Goal: Task Accomplishment & Management: Use online tool/utility

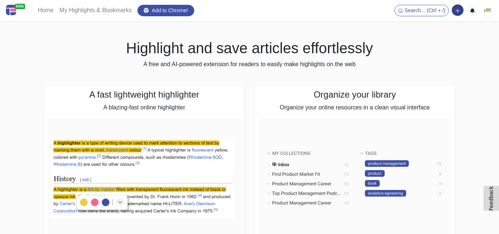
click at [457, 12] on icon "button" at bounding box center [456, 10] width 3 height 3
click at [447, 119] on img at bounding box center [354, 178] width 193 height 121
click at [273, 50] on h1 "Highlight and save articles effortlessly" at bounding box center [250, 48] width 410 height 18
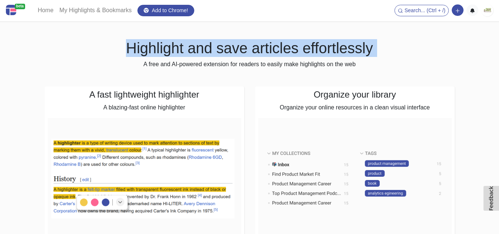
click at [273, 50] on h1 "Highlight and save articles effortlessly" at bounding box center [250, 48] width 410 height 18
click at [314, 45] on h1 "Highlight and save articles effortlessly" at bounding box center [250, 48] width 410 height 18
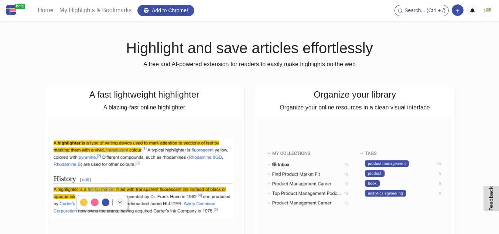
click at [324, 90] on h4 "Organize your library" at bounding box center [354, 94] width 193 height 11
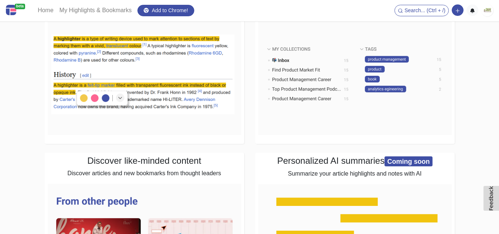
scroll to position [111, 0]
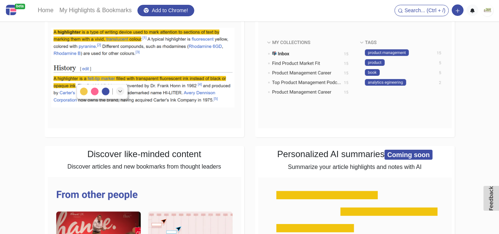
click at [333, 149] on h4 "Personalized AI summaries Coming soon" at bounding box center [354, 154] width 193 height 11
click at [346, 160] on h4 "Personalized AI summaries Coming soon" at bounding box center [354, 154] width 193 height 11
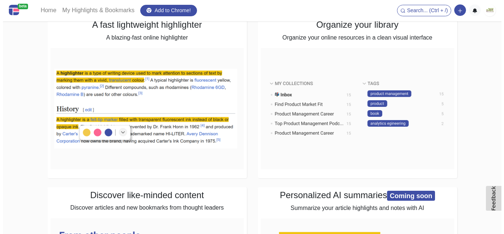
scroll to position [0, 0]
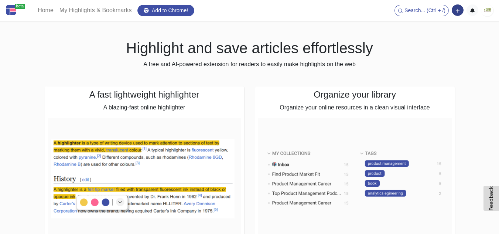
click at [455, 15] on button "button" at bounding box center [457, 9] width 12 height 11
click at [437, 26] on button "Add a link block" at bounding box center [432, 26] width 62 height 12
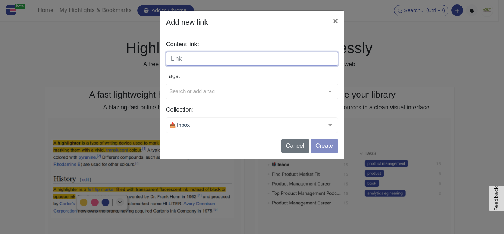
paste input "[URL][DOMAIN_NAME]"
type input "[URL][DOMAIN_NAME]"
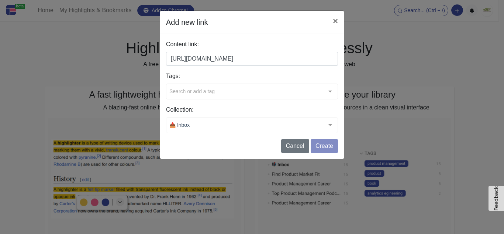
click at [233, 89] on div "Tags: Search or add a tag typescript handbook github repo tutorial starter book…" at bounding box center [252, 86] width 172 height 28
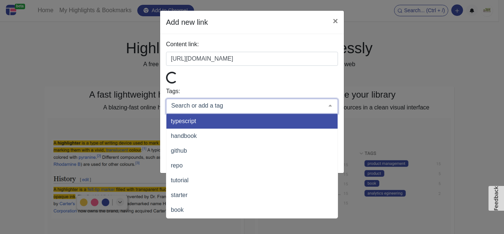
click at [244, 77] on div at bounding box center [252, 79] width 172 height 14
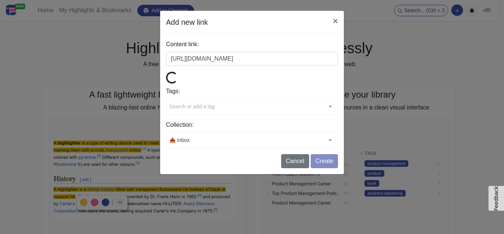
click at [237, 109] on div "Search or add a tag" at bounding box center [252, 107] width 172 height 16
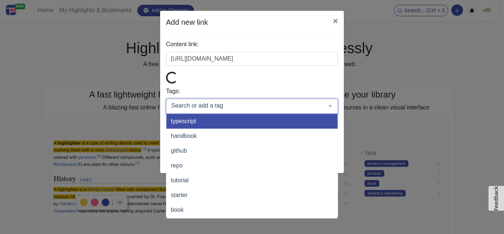
click at [225, 104] on input "text" at bounding box center [246, 105] width 154 height 7
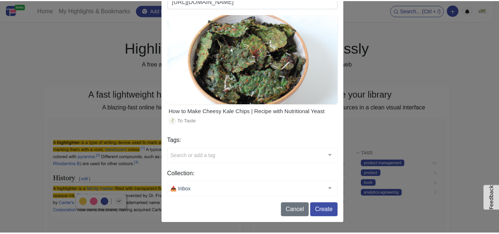
scroll to position [56, 0]
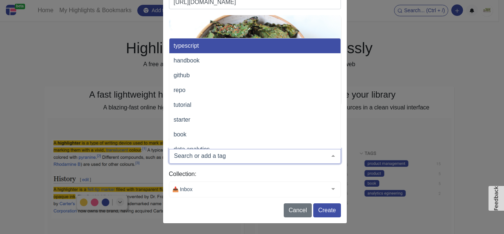
paste input "cheesy kale chips"
type input "cheesy kale chips"
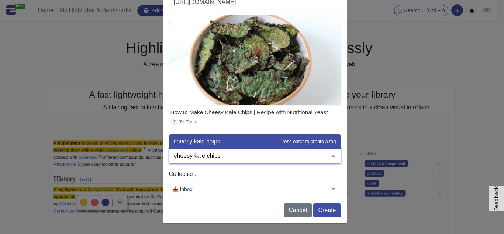
click at [214, 138] on span "cheesy kale chips" at bounding box center [197, 141] width 47 height 6
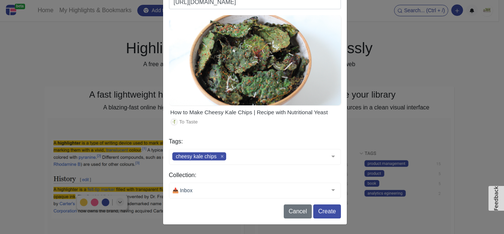
click at [217, 185] on div "Collection: 📥 Inbox tot tot No elements found. Consider changing the search que…" at bounding box center [255, 185] width 172 height 28
click at [327, 213] on button "Create" at bounding box center [326, 211] width 27 height 14
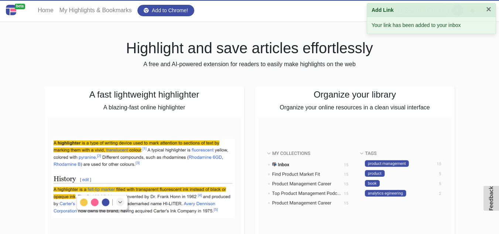
scroll to position [0, 0]
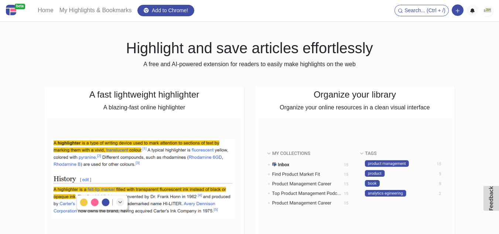
click at [486, 12] on img at bounding box center [487, 10] width 12 height 12
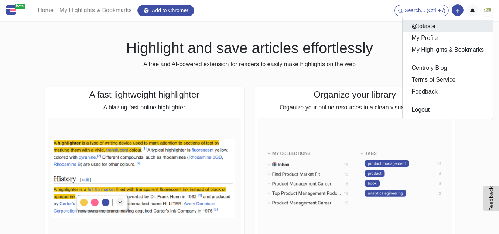
click at [454, 27] on link "@totaste" at bounding box center [447, 26] width 90 height 12
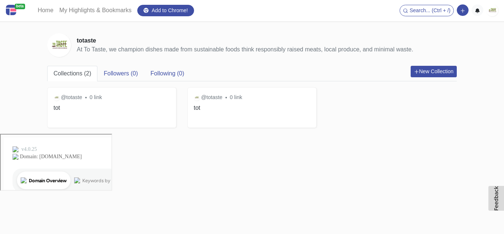
click at [454, 27] on div "beta Home My Highlights & Bookmarks Add to Chrome! Search... (Ctrl + /) Add a l…" at bounding box center [252, 67] width 504 height 134
click at [496, 11] on img at bounding box center [492, 10] width 12 height 12
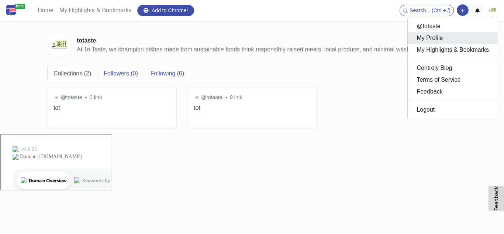
click at [450, 42] on link "My Profile" at bounding box center [453, 38] width 90 height 12
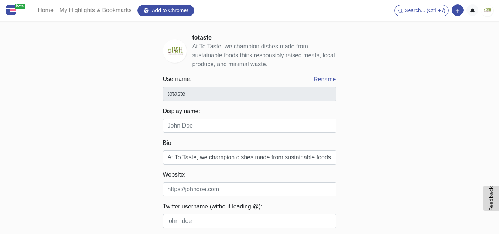
click at [409, 135] on div "beta Home My Highlights & Bookmarks Add to Chrome! Search... (Ctrl + /) Add a l…" at bounding box center [249, 204] width 499 height 409
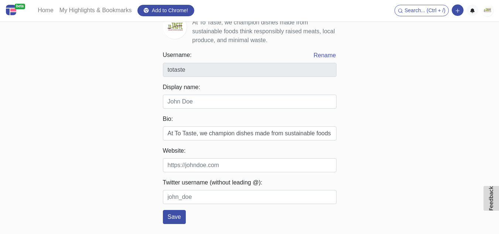
scroll to position [37, 0]
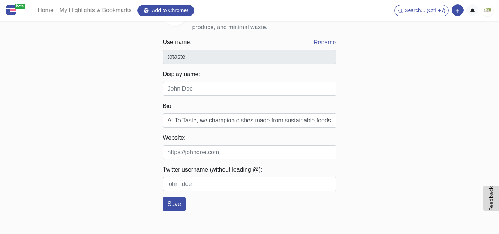
click at [492, 10] on img at bounding box center [487, 10] width 12 height 12
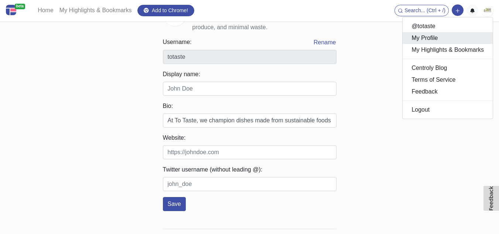
click at [450, 40] on link "My Profile" at bounding box center [447, 38] width 90 height 12
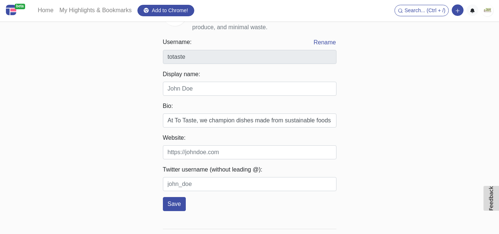
click at [414, 96] on div "beta Home My Highlights & Bookmarks Add to Chrome! Search... (Ctrl + /) Add a l…" at bounding box center [249, 167] width 499 height 409
click at [405, 124] on div "beta Home My Highlights & Bookmarks Add to Chrome! Search... (Ctrl + /) Add a l…" at bounding box center [249, 167] width 499 height 409
click at [403, 114] on div "beta Home My Highlights & Bookmarks Add to Chrome! Search... (Ctrl + /) Add a l…" at bounding box center [249, 167] width 499 height 409
click at [403, 113] on div "beta Home My Highlights & Bookmarks Add to Chrome! Search... (Ctrl + /) Add a l…" at bounding box center [249, 167] width 499 height 409
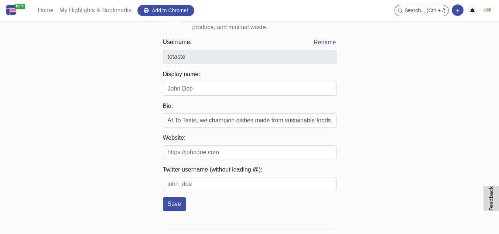
click at [492, 16] on link at bounding box center [487, 10] width 12 height 12
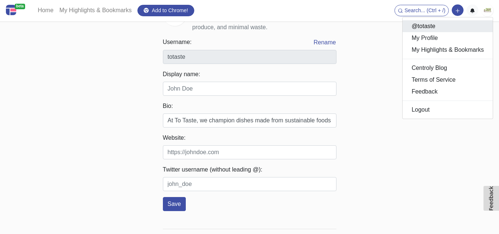
click at [449, 28] on link "@totaste" at bounding box center [447, 26] width 90 height 12
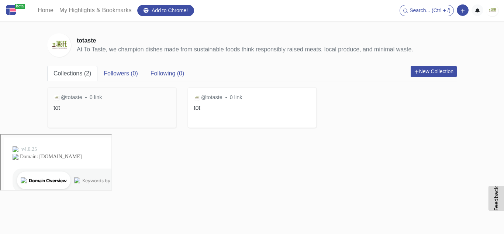
click at [72, 109] on h3 "tot" at bounding box center [112, 107] width 117 height 7
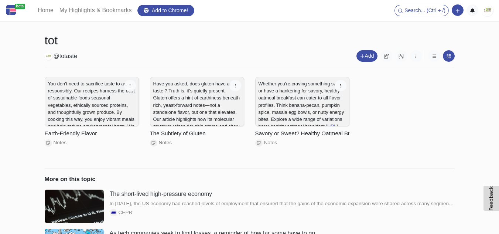
click at [419, 127] on div "You don’t need to sacrifice taste to act responsibly. Our recipes harness the b…" at bounding box center [249, 118] width 421 height 89
click at [434, 158] on div "You don’t need to sacrifice taste to act responsibly. Our recipes harness the b…" at bounding box center [249, 118] width 421 height 89
click at [444, 101] on div "You don’t need to sacrifice taste to act responsibly. Our recipes harness the b…" at bounding box center [249, 118] width 421 height 89
